Goal: Navigation & Orientation: Find specific page/section

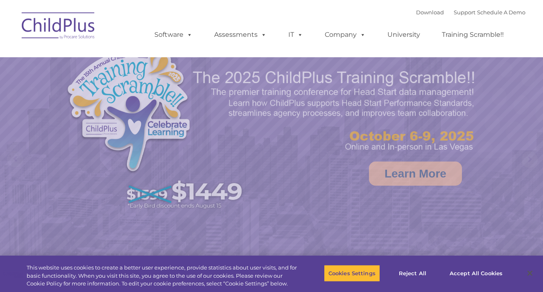
select select "MEDIUM"
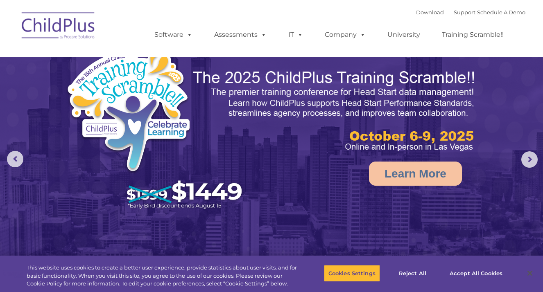
click at [70, 20] on img at bounding box center [59, 27] width 82 height 41
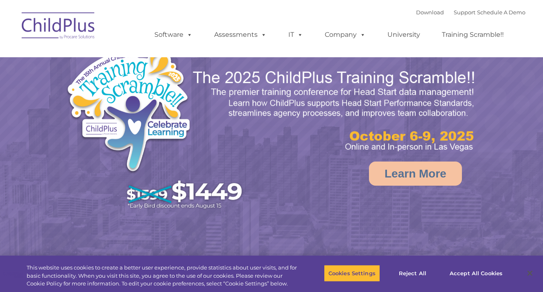
select select "MEDIUM"
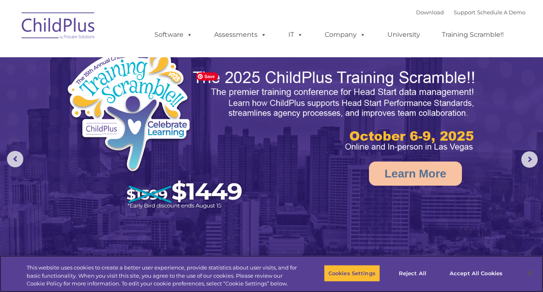
scroll to position [1, 0]
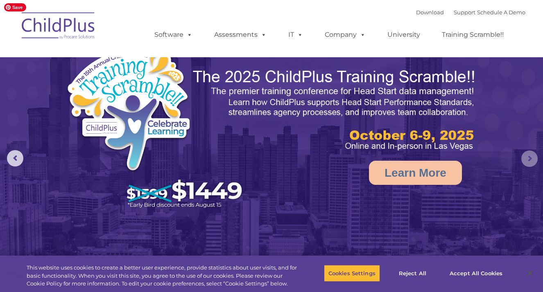
click at [524, 159] on rs-arrow at bounding box center [529, 159] width 16 height 16
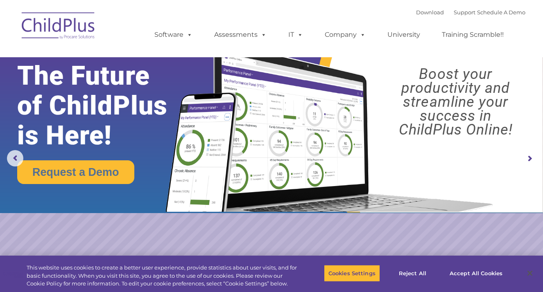
click at [68, 19] on img at bounding box center [59, 27] width 82 height 41
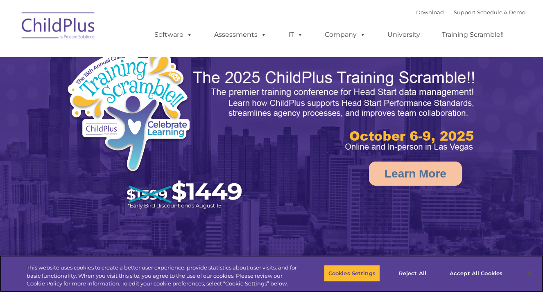
select select "MEDIUM"
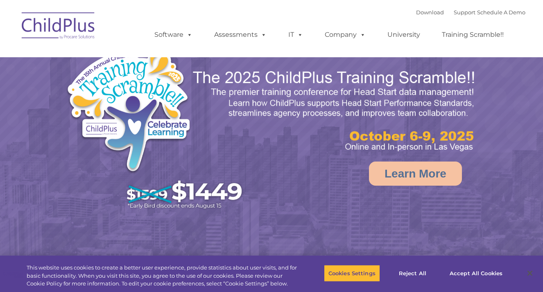
select select "MEDIUM"
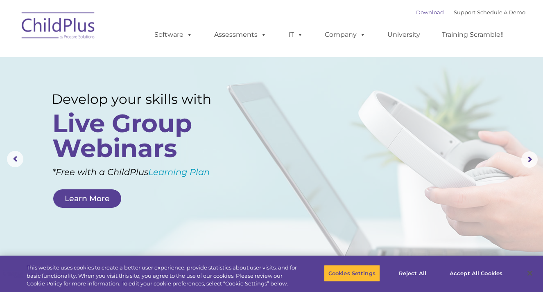
click at [418, 11] on link "Download" at bounding box center [430, 12] width 28 height 7
